Goal: Navigation & Orientation: Find specific page/section

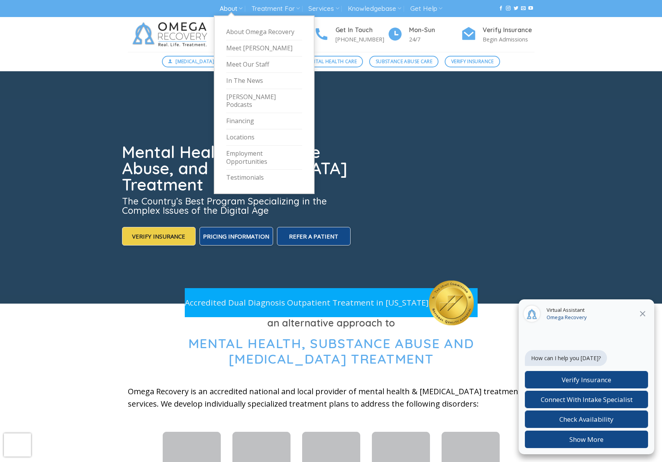
click at [227, 7] on link "About" at bounding box center [231, 9] width 23 height 14
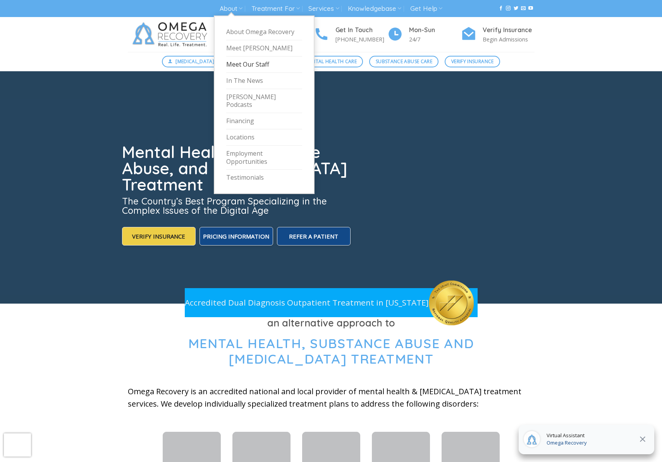
click at [240, 65] on link "Meet Our Staff" at bounding box center [264, 65] width 76 height 16
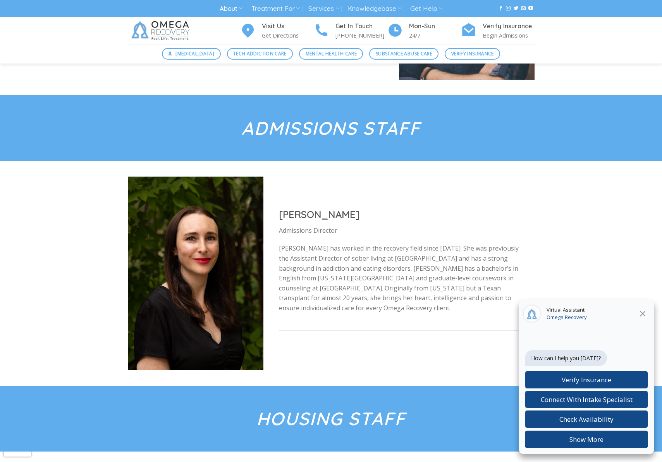
scroll to position [2774, 0]
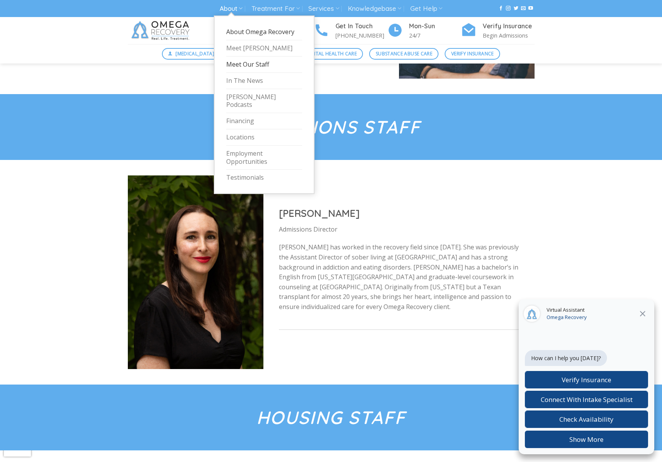
click at [243, 28] on link "About Omega Recovery" at bounding box center [264, 32] width 76 height 16
